Goal: Information Seeking & Learning: Learn about a topic

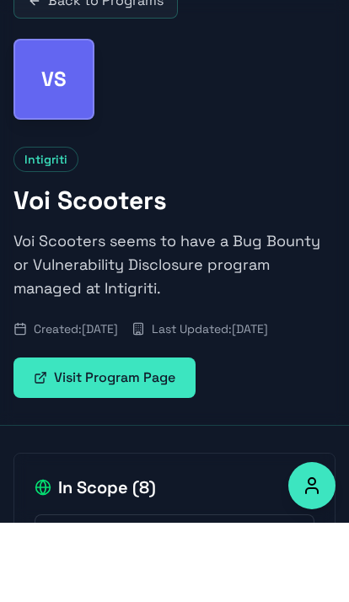
scroll to position [99, 0]
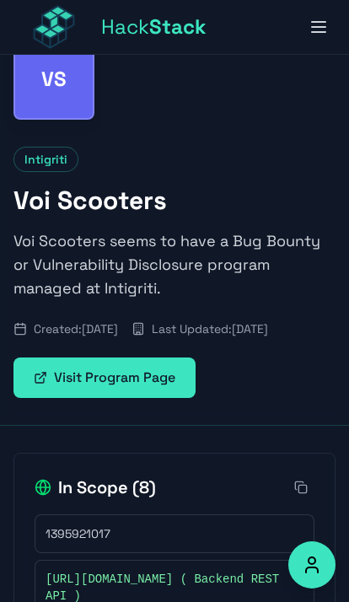
click at [62, 398] on link "Visit Program Page" at bounding box center [104, 377] width 182 height 40
click at [170, 398] on link "Visit Program Page" at bounding box center [104, 377] width 182 height 40
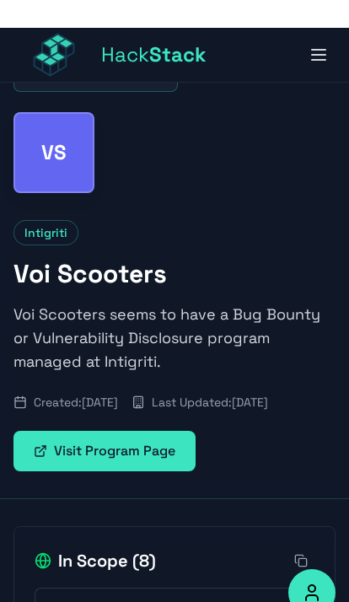
click at [142, 443] on link "Visit Program Page" at bounding box center [104, 423] width 182 height 40
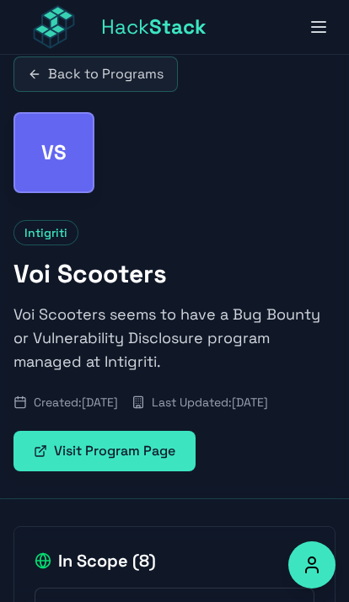
click at [142, 471] on link "Visit Program Page" at bounding box center [104, 451] width 182 height 40
click at [143, 471] on link "Visit Program Page" at bounding box center [104, 451] width 182 height 40
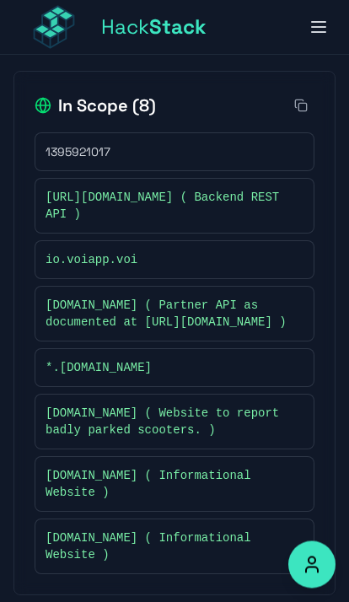
scroll to position [482, 0]
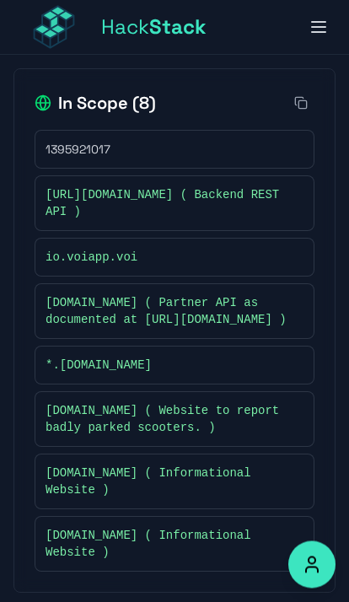
click at [84, 266] on span "io.voiapp.voi" at bounding box center [91, 257] width 92 height 17
click at [274, 277] on div "io.voiapp.voi" at bounding box center [175, 257] width 280 height 39
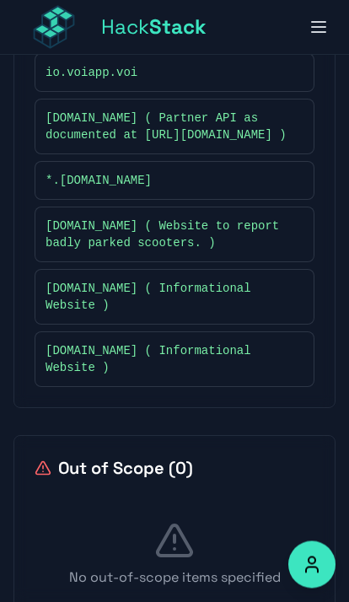
scroll to position [689, 0]
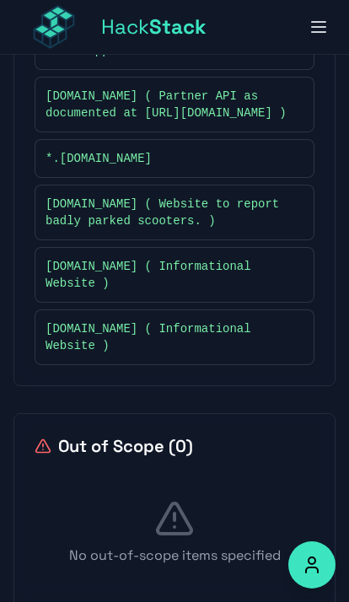
click at [219, 354] on span "[DOMAIN_NAME] ( Informational Website )" at bounding box center [165, 337] width 241 height 34
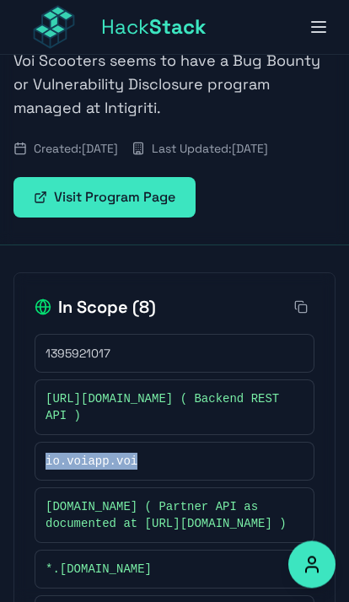
scroll to position [265, 0]
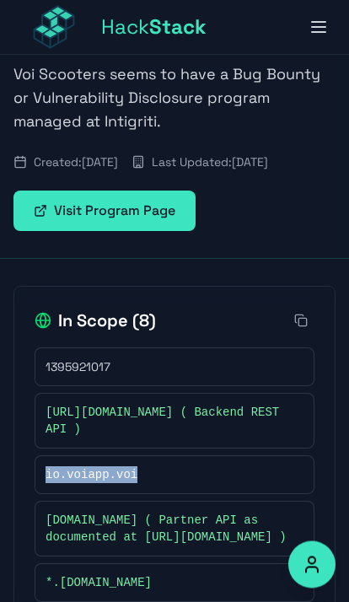
click at [309, 334] on button at bounding box center [300, 321] width 27 height 27
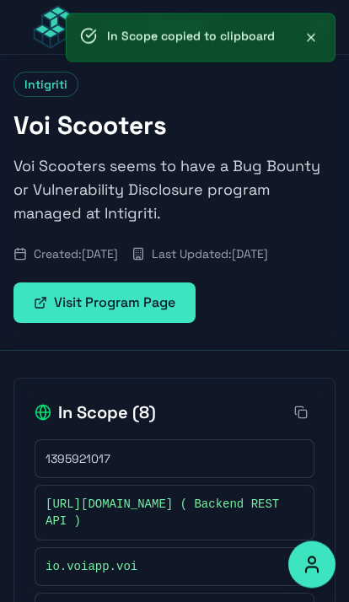
scroll to position [174, 0]
click at [56, 323] on link "Visit Program Page" at bounding box center [104, 302] width 182 height 40
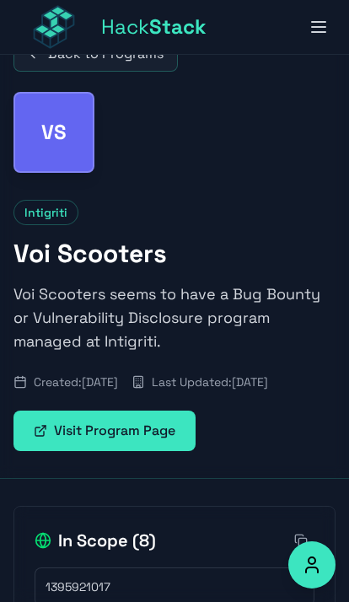
scroll to position [0, 0]
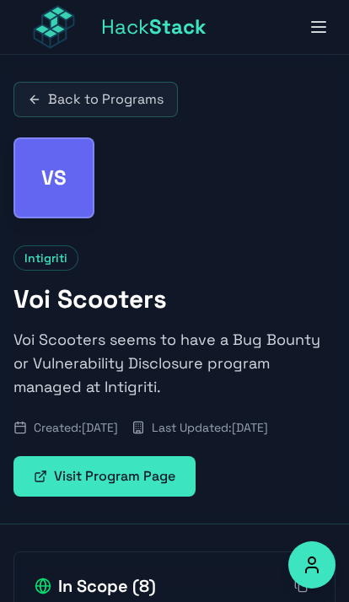
click at [62, 98] on link "Back to Programs" at bounding box center [95, 99] width 164 height 35
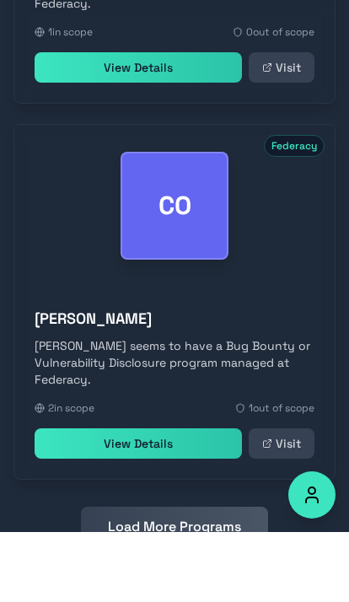
scroll to position [2045, 0]
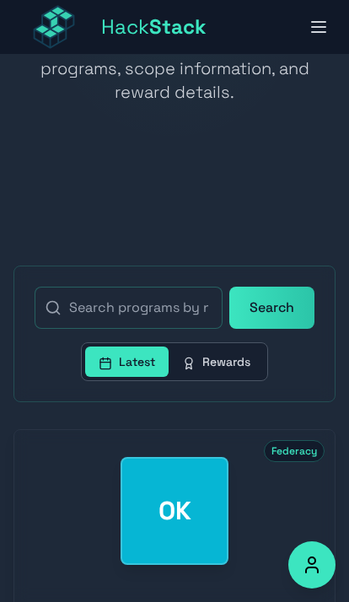
click at [316, 29] on icon "button" at bounding box center [318, 27] width 20 height 20
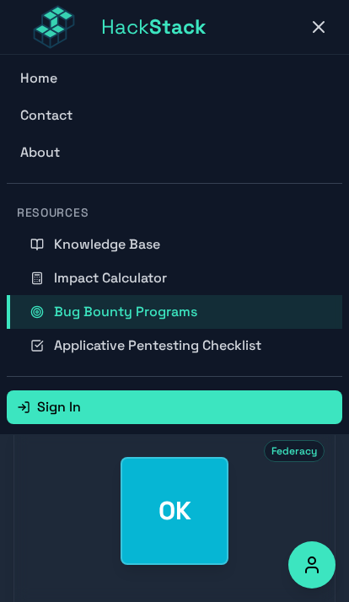
click at [248, 355] on span "Applicative Pentesting Checklist" at bounding box center [157, 345] width 207 height 20
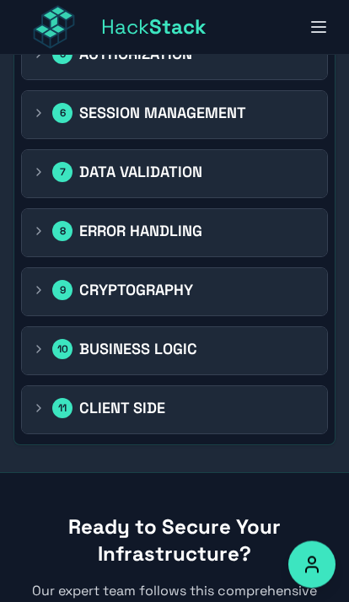
scroll to position [2384, 0]
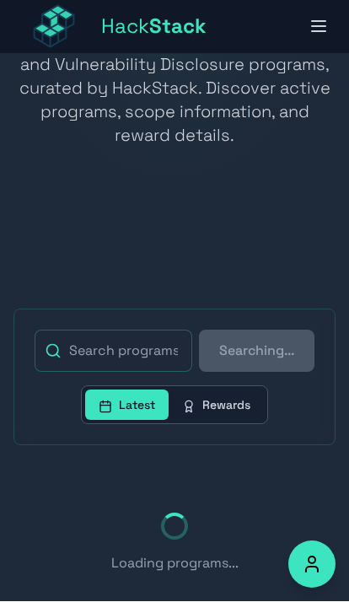
scroll to position [195, 0]
click at [3, 463] on div "Searching... Latest Rewards Loading programs..." at bounding box center [174, 460] width 349 height 413
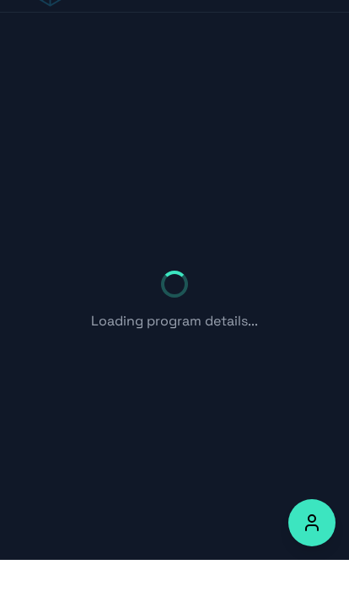
scroll to position [55, 0]
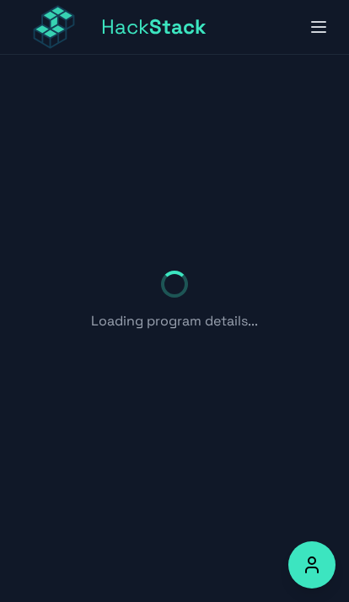
click at [63, 292] on div "Loading program details..." at bounding box center [174, 301] width 349 height 602
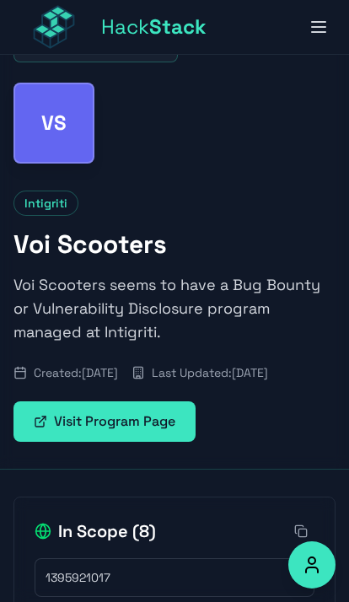
click at [179, 441] on link "Visit Program Page" at bounding box center [104, 421] width 182 height 40
